Goal: Information Seeking & Learning: Learn about a topic

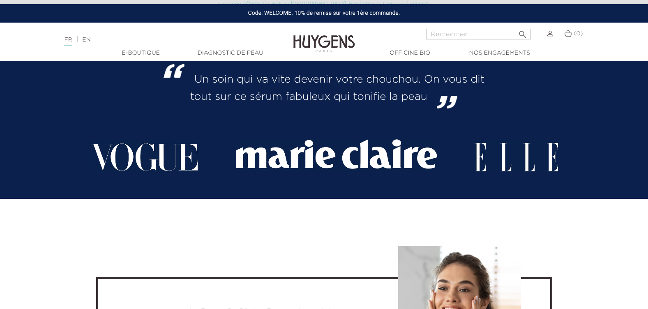
scroll to position [1644, 0]
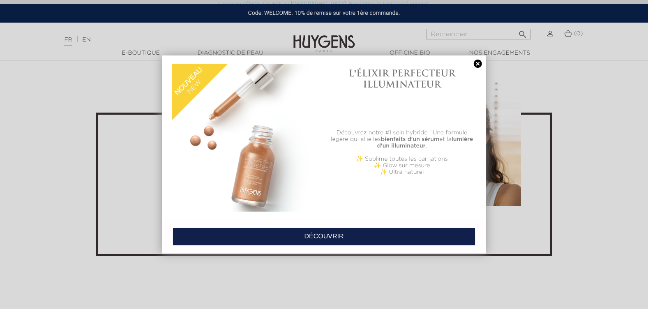
click at [474, 61] on link at bounding box center [478, 64] width 12 height 9
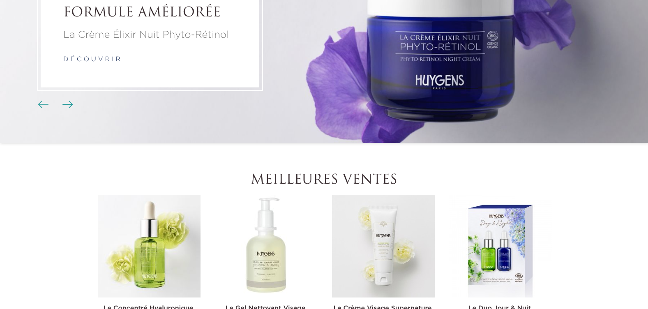
scroll to position [0, 0]
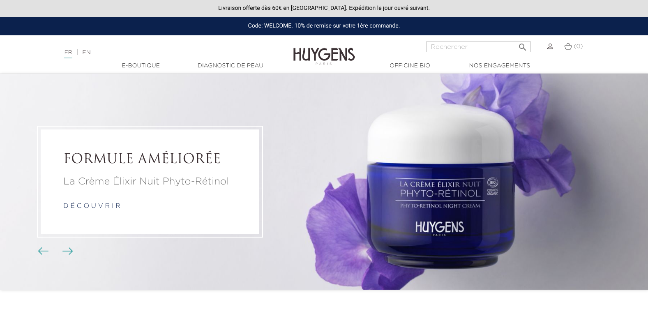
drag, startPoint x: 225, startPoint y: 128, endPoint x: 191, endPoint y: 33, distance: 101.3
click at [209, 65] on link "Diagnostic de peau" at bounding box center [230, 66] width 82 height 9
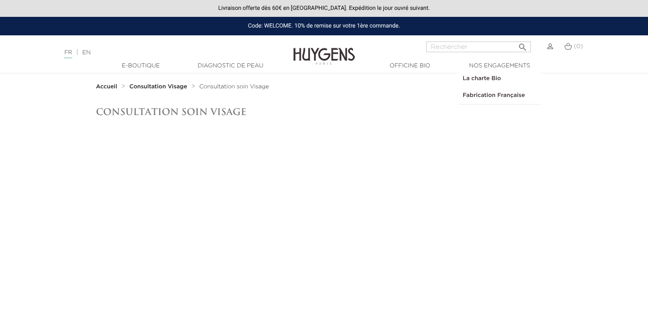
click at [500, 97] on link "Fabrication Française" at bounding box center [500, 95] width 82 height 17
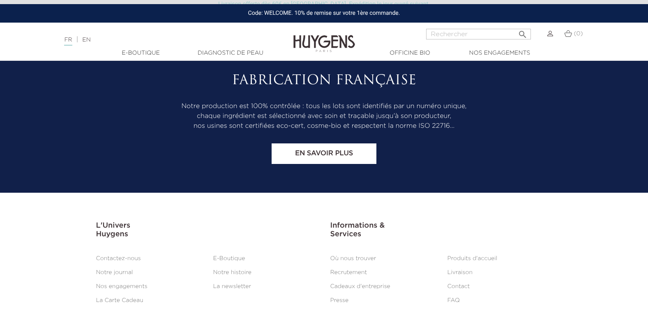
scroll to position [4824, 0]
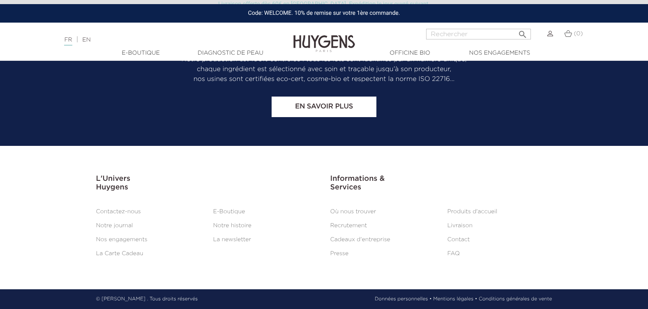
click at [455, 254] on link "FAQ" at bounding box center [454, 254] width 12 height 6
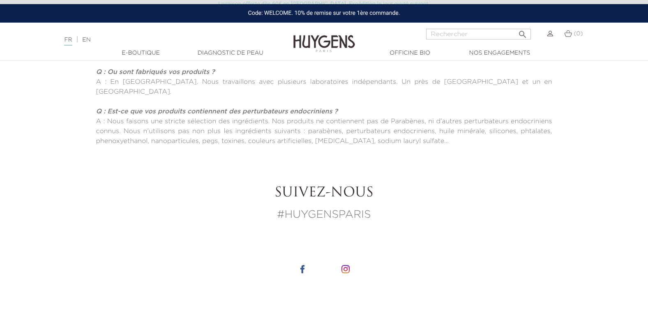
scroll to position [370, 0]
